Goal: Use online tool/utility: Utilize a website feature to perform a specific function

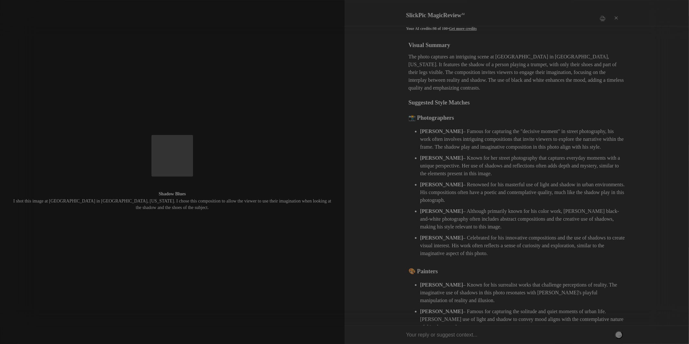
scroll to position [393, 0]
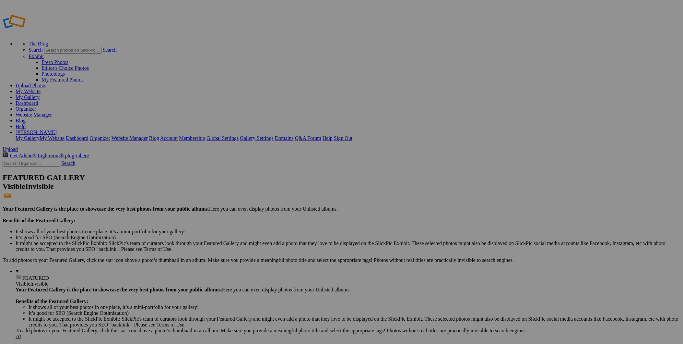
click at [36, 106] on link "Organizer" at bounding box center [26, 109] width 21 height 6
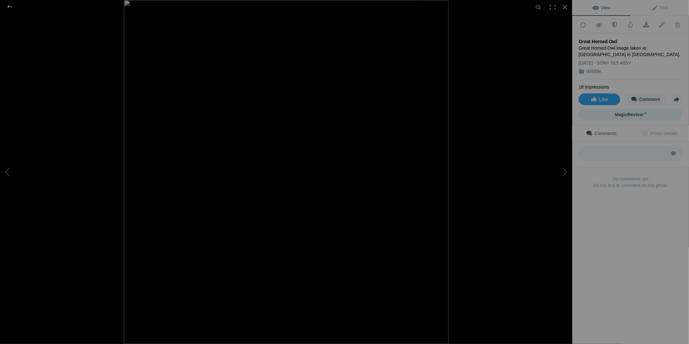
click at [629, 112] on span "MagicReview AI" at bounding box center [631, 114] width 32 height 5
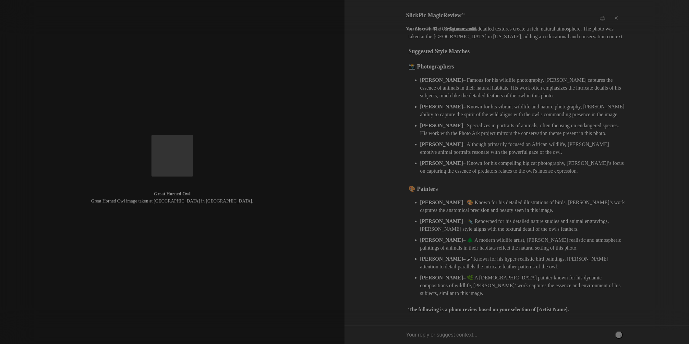
scroll to position [110, 0]
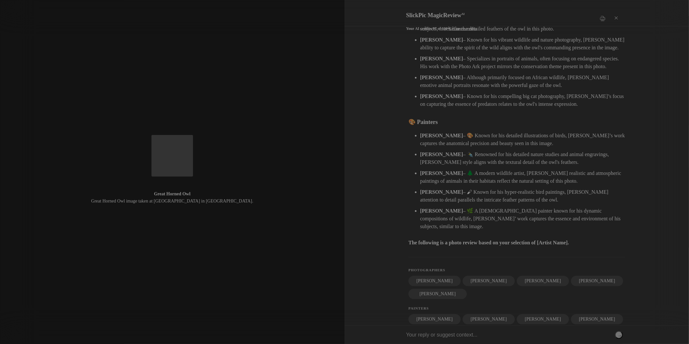
click at [459, 335] on input "text" at bounding box center [514, 335] width 217 height 18
type input "scott kelby"
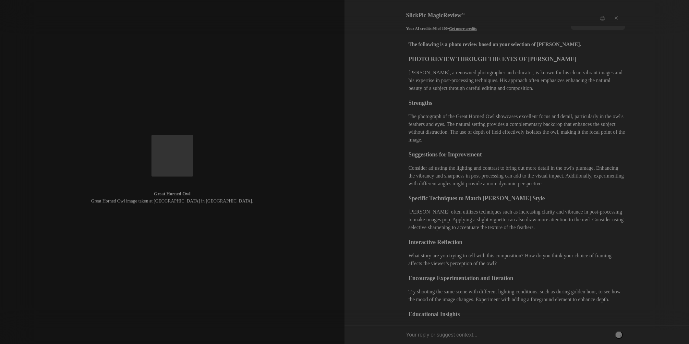
scroll to position [288, 0]
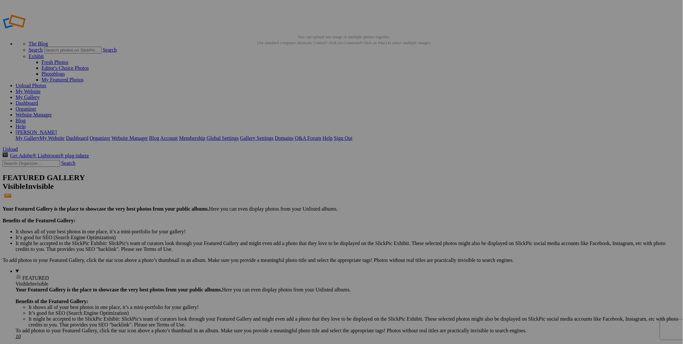
click at [44, 54] on link "Exhibit" at bounding box center [36, 57] width 15 height 6
